Goal: Find specific page/section: Find specific page/section

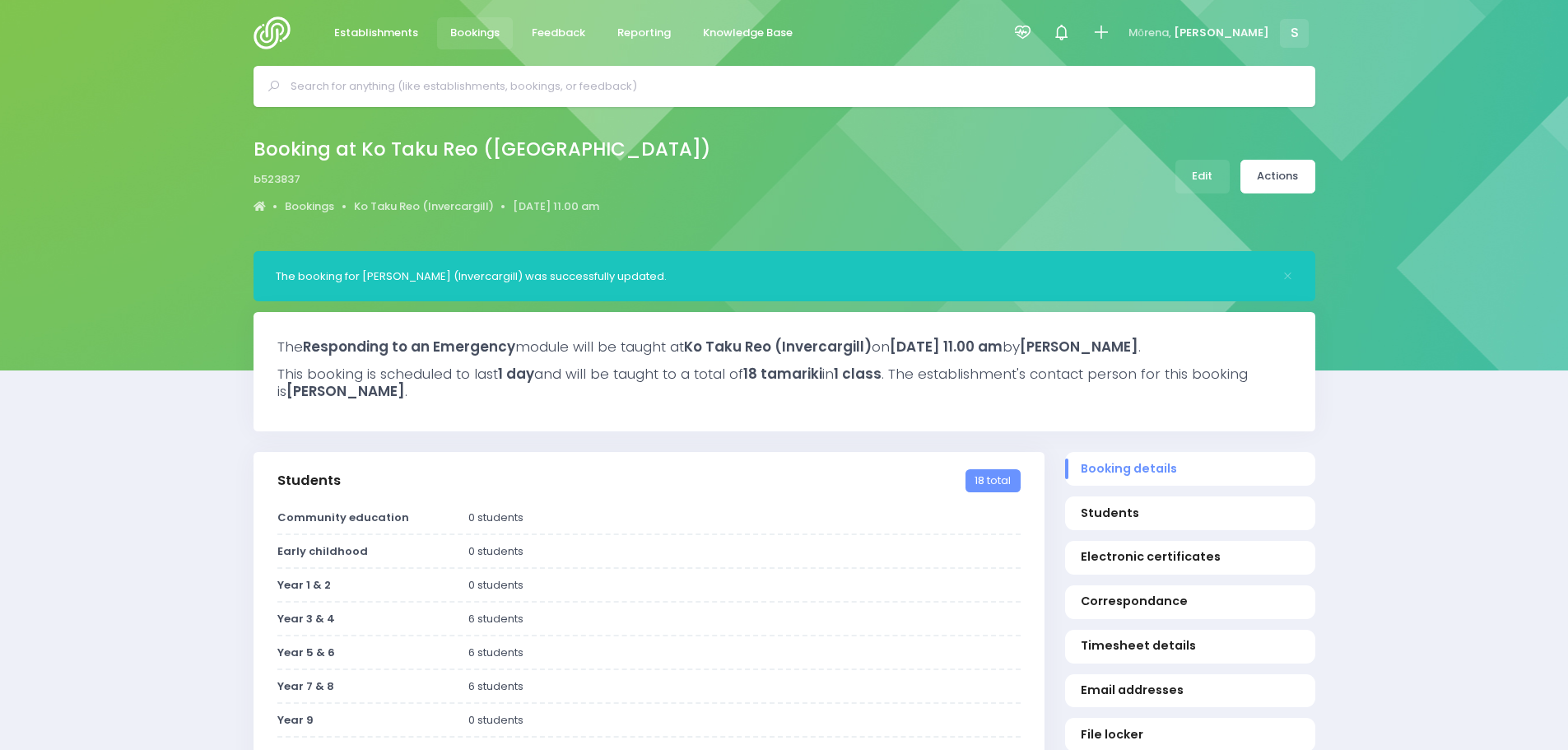
select select "5"
click at [542, 38] on span "Feedback" at bounding box center [558, 33] width 53 height 17
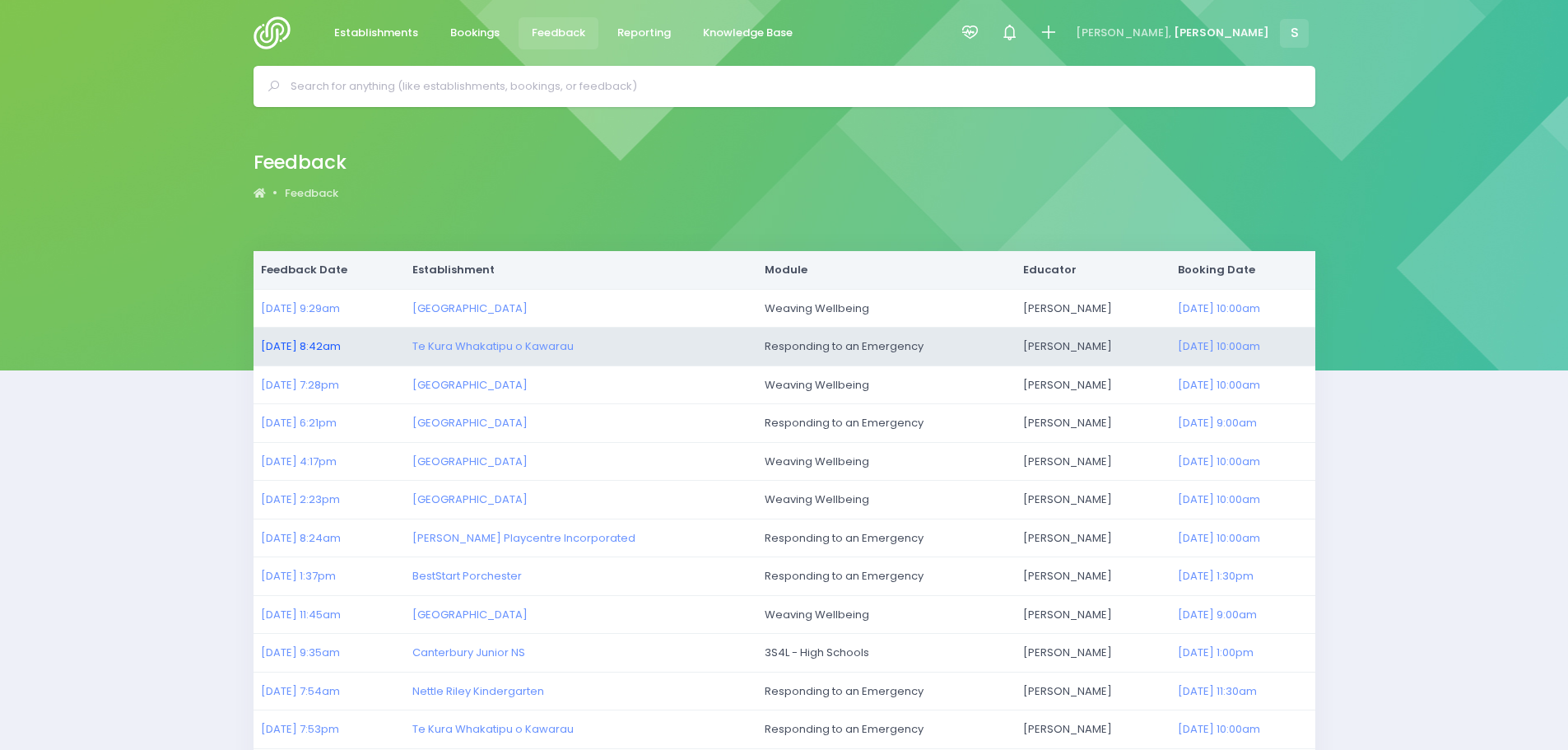
click at [288, 340] on link "[DATE] 8:42am" at bounding box center [300, 346] width 80 height 16
